Goal: Check status: Check status

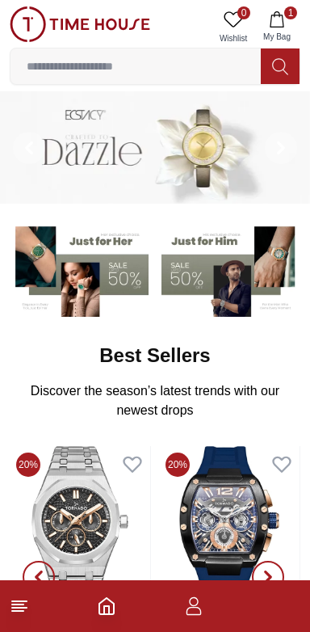
click at [187, 612] on icon "button" at bounding box center [193, 605] width 19 height 19
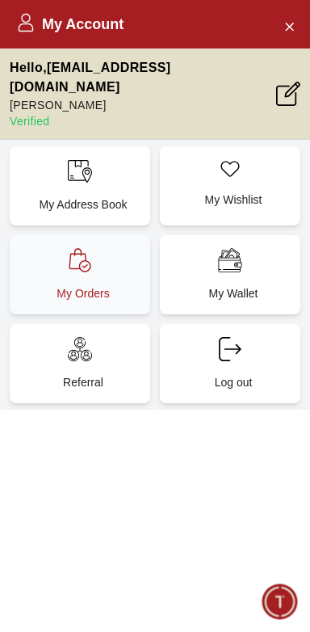
click at [65, 252] on div "My Orders" at bounding box center [80, 274] width 141 height 79
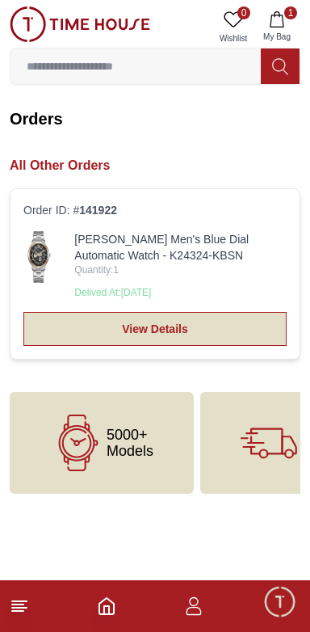
click at [205, 326] on link "View Details" at bounding box center [154, 329] width 263 height 34
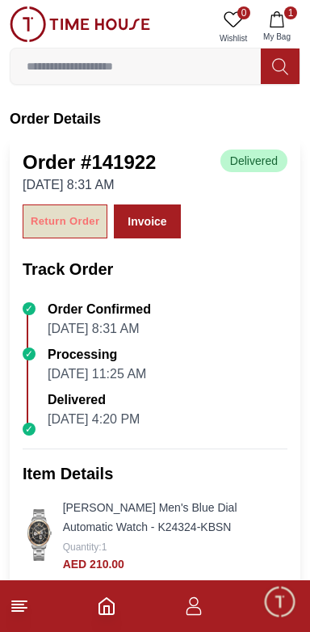
click at [59, 225] on div "Return Order" at bounding box center [65, 221] width 69 height 19
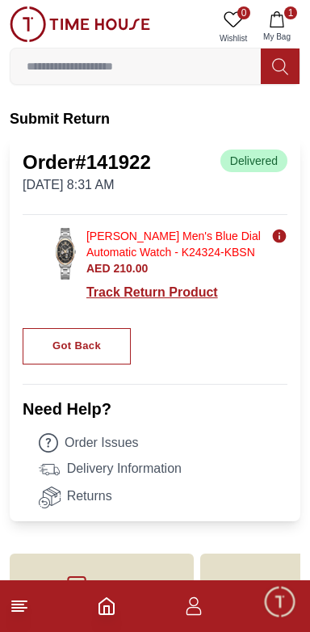
click at [152, 291] on div "Track Return Product" at bounding box center [186, 292] width 201 height 19
